Goal: Information Seeking & Learning: Learn about a topic

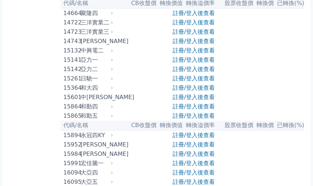
scroll to position [204, 0]
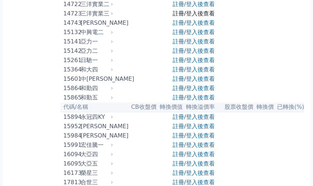
click at [192, 17] on link "註冊/登入後查看" at bounding box center [194, 13] width 42 height 7
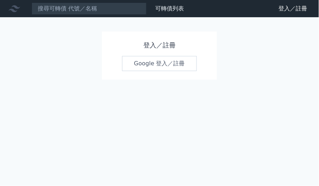
click at [157, 59] on link "Google 登入／註冊" at bounding box center [159, 63] width 75 height 15
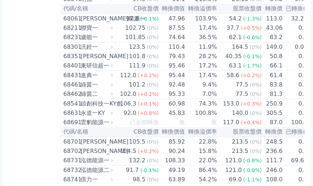
scroll to position [3370, 0]
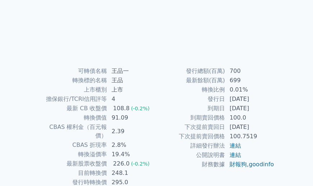
scroll to position [114, 0]
